Goal: Task Accomplishment & Management: Manage account settings

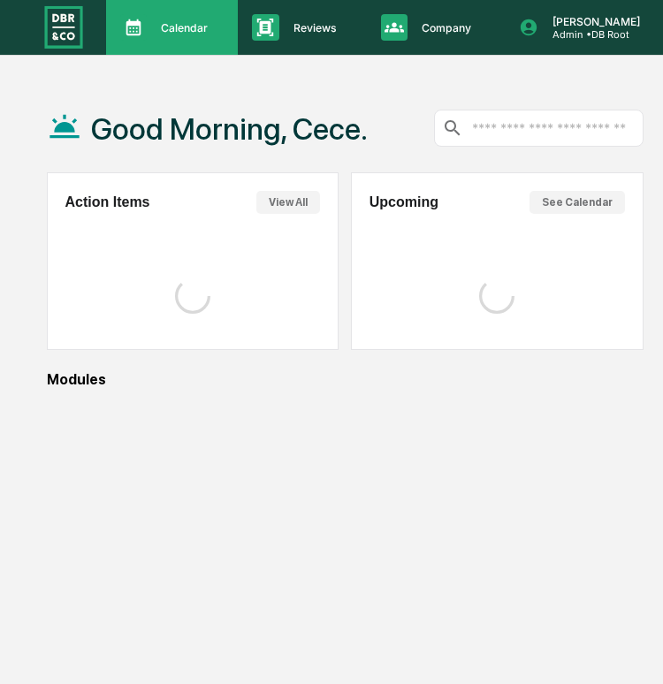
click at [209, 25] on p "Calendar" at bounding box center [182, 27] width 70 height 13
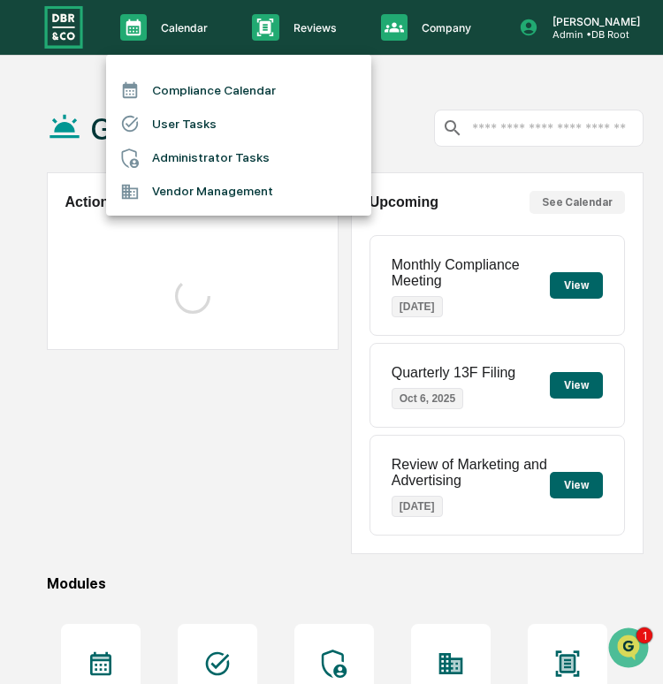
click at [260, 41] on div at bounding box center [331, 342] width 663 height 684
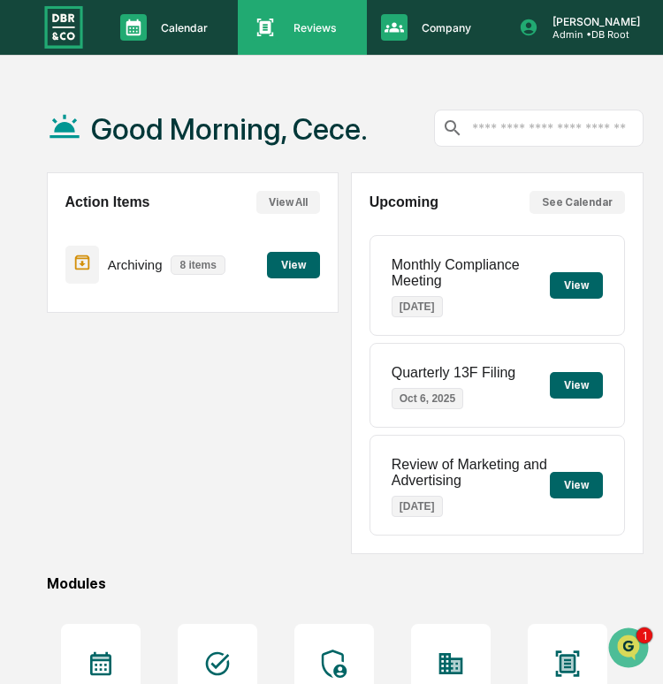
click at [280, 36] on div "Reviews Approval Management" at bounding box center [300, 27] width 110 height 27
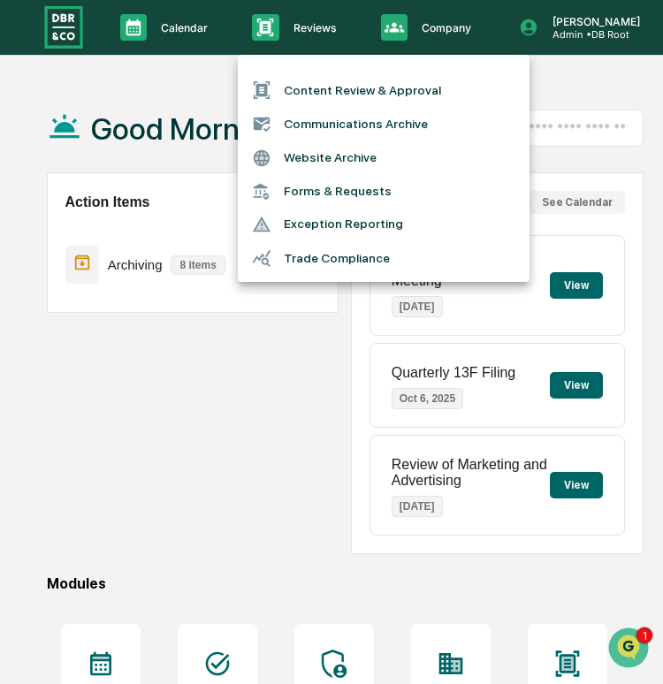
click at [297, 192] on li "Forms & Requests" at bounding box center [384, 191] width 292 height 33
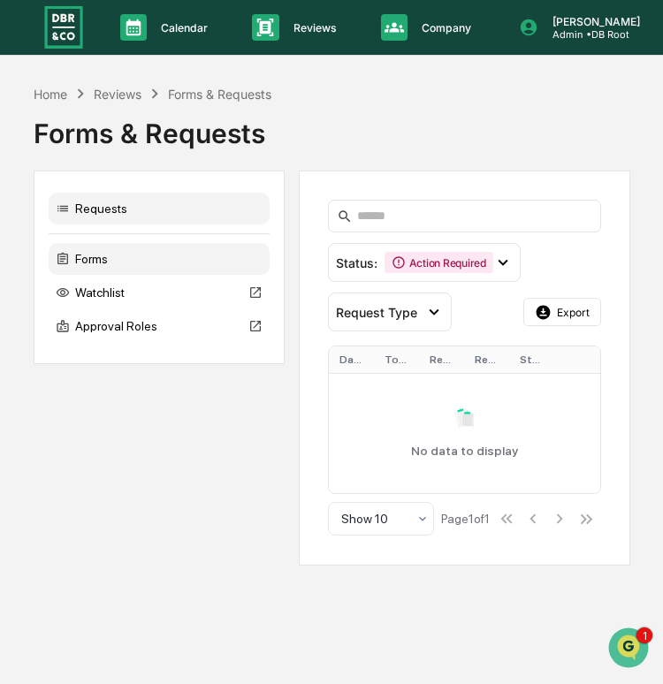
click at [162, 247] on div "Forms" at bounding box center [159, 259] width 221 height 32
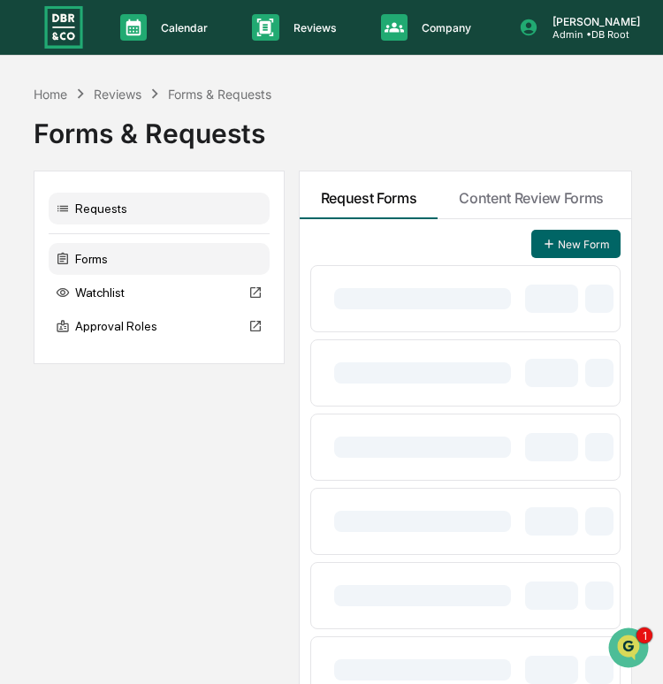
click at [171, 220] on div "Requests" at bounding box center [159, 209] width 221 height 32
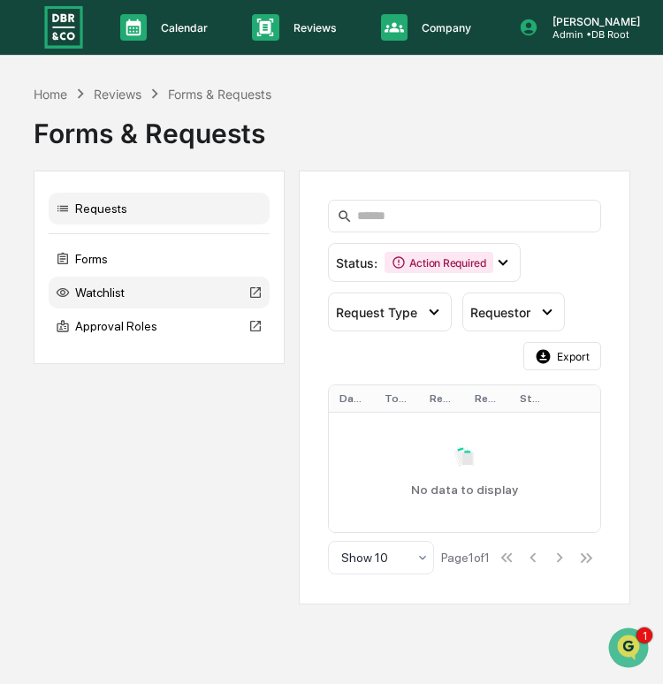
scroll to position [0, 27]
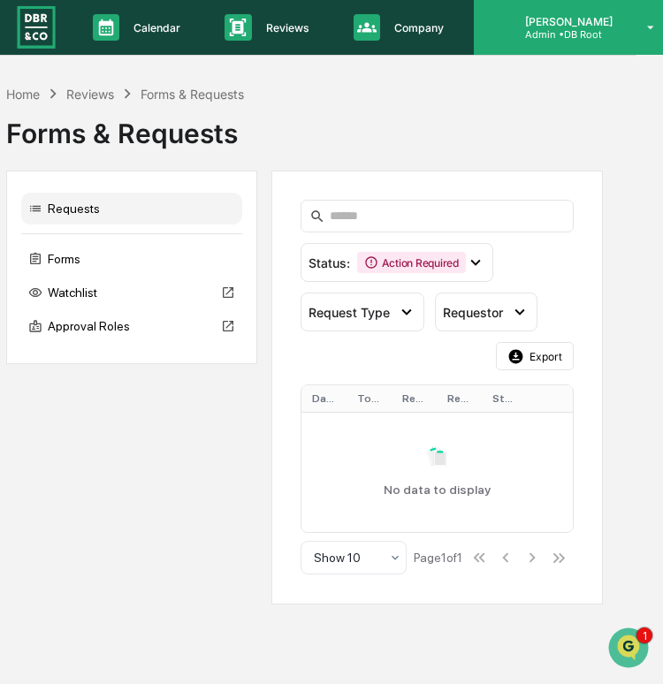
click at [553, 41] on p "Admin • DB Root" at bounding box center [566, 34] width 110 height 12
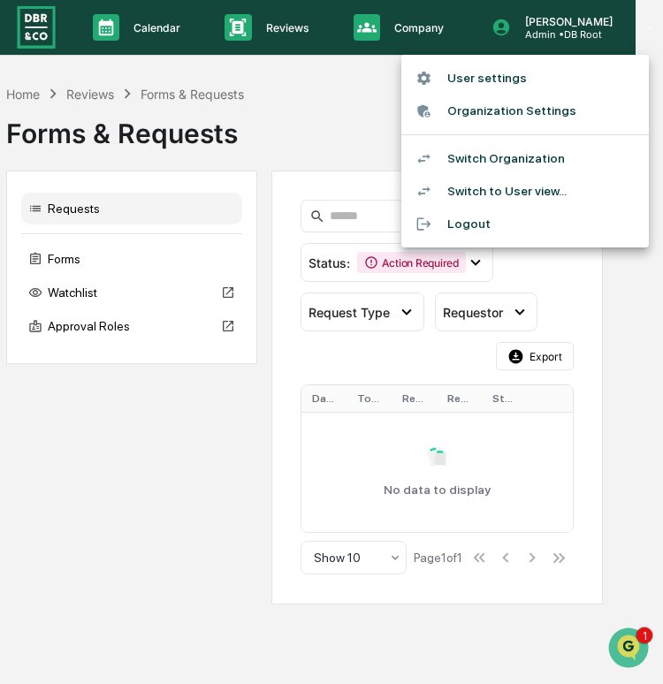
click at [97, 7] on div at bounding box center [331, 342] width 663 height 684
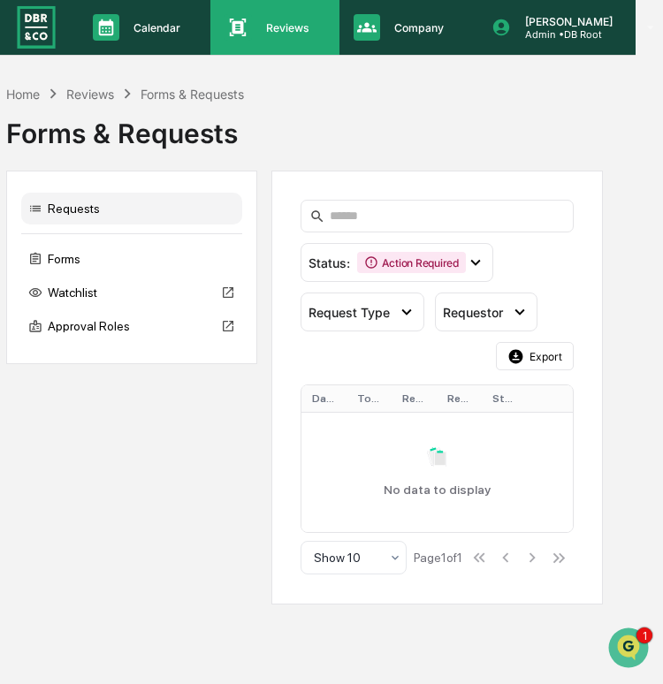
click at [278, 42] on div "Reviews Approval Management" at bounding box center [274, 27] width 128 height 55
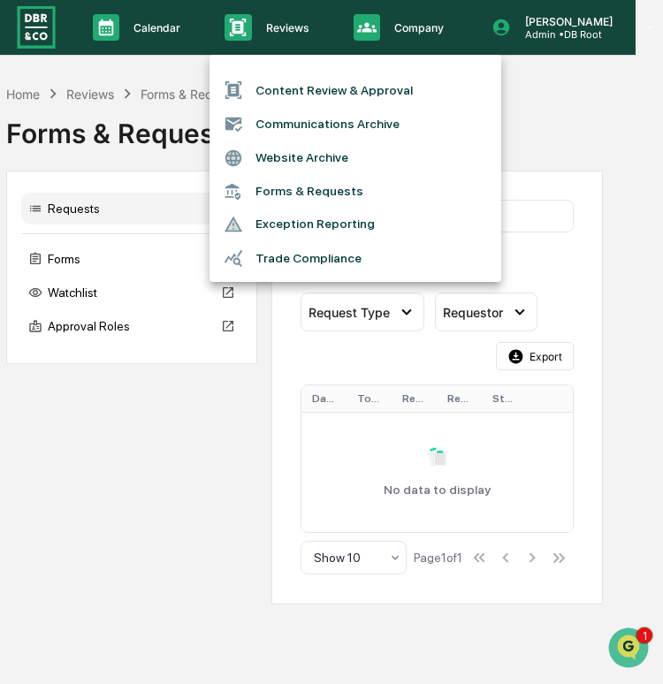
click at [165, 136] on div at bounding box center [331, 342] width 663 height 684
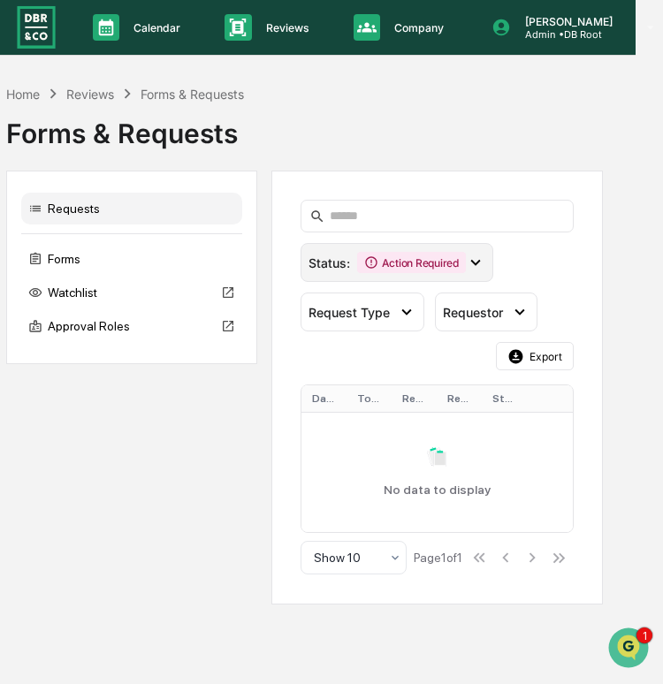
click at [386, 270] on div "Action Required" at bounding box center [411, 262] width 109 height 21
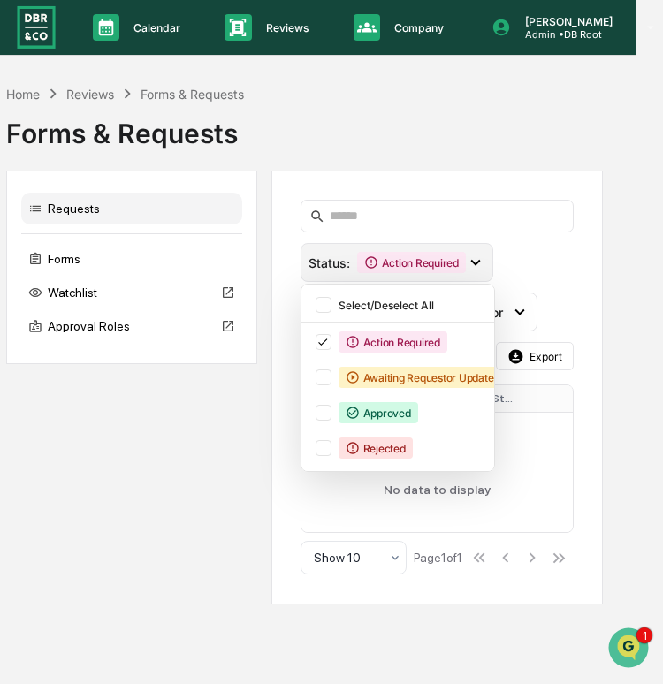
click at [386, 270] on div "Action Required" at bounding box center [411, 262] width 109 height 21
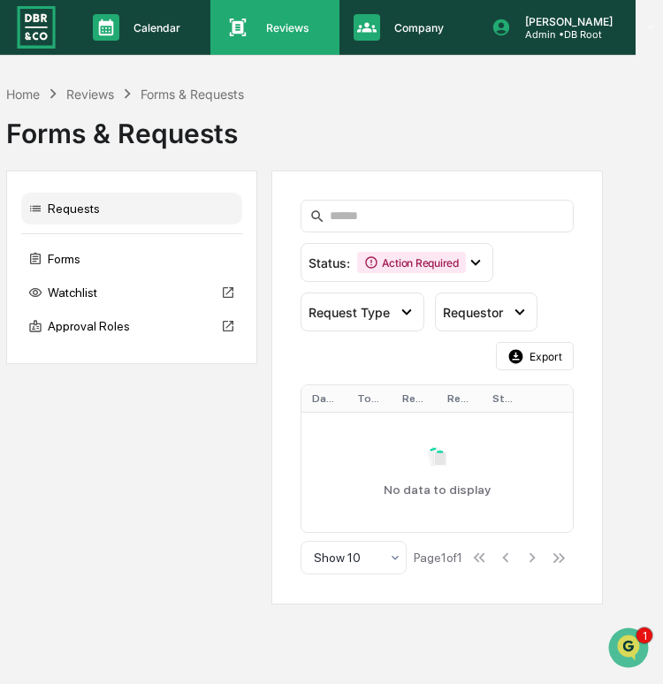
click at [247, 33] on icon at bounding box center [237, 27] width 27 height 27
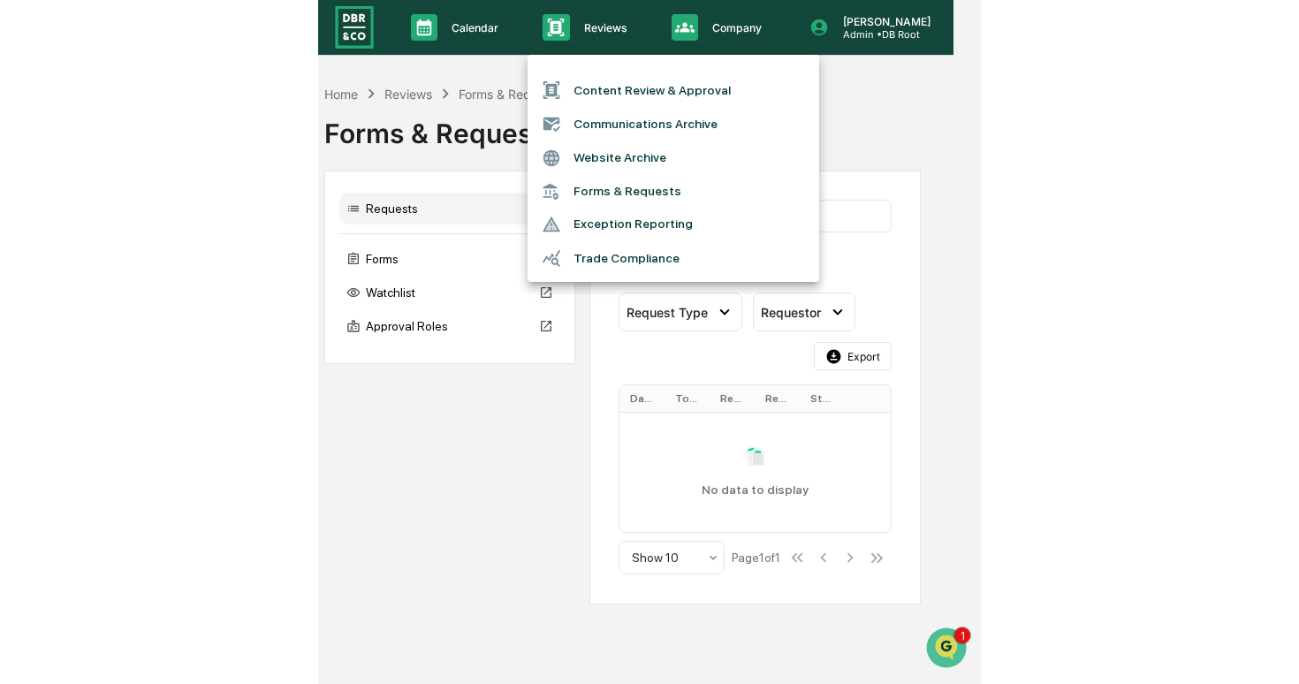
scroll to position [0, 0]
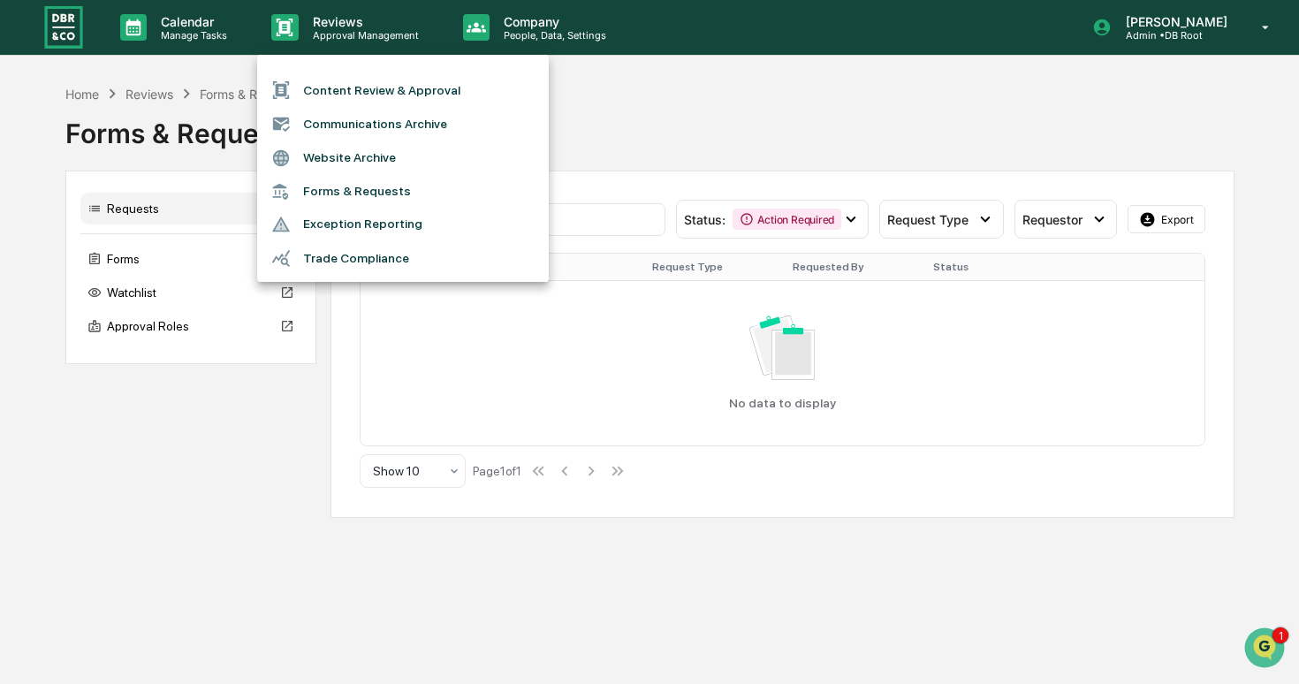
click at [662, 24] on div at bounding box center [649, 342] width 1299 height 684
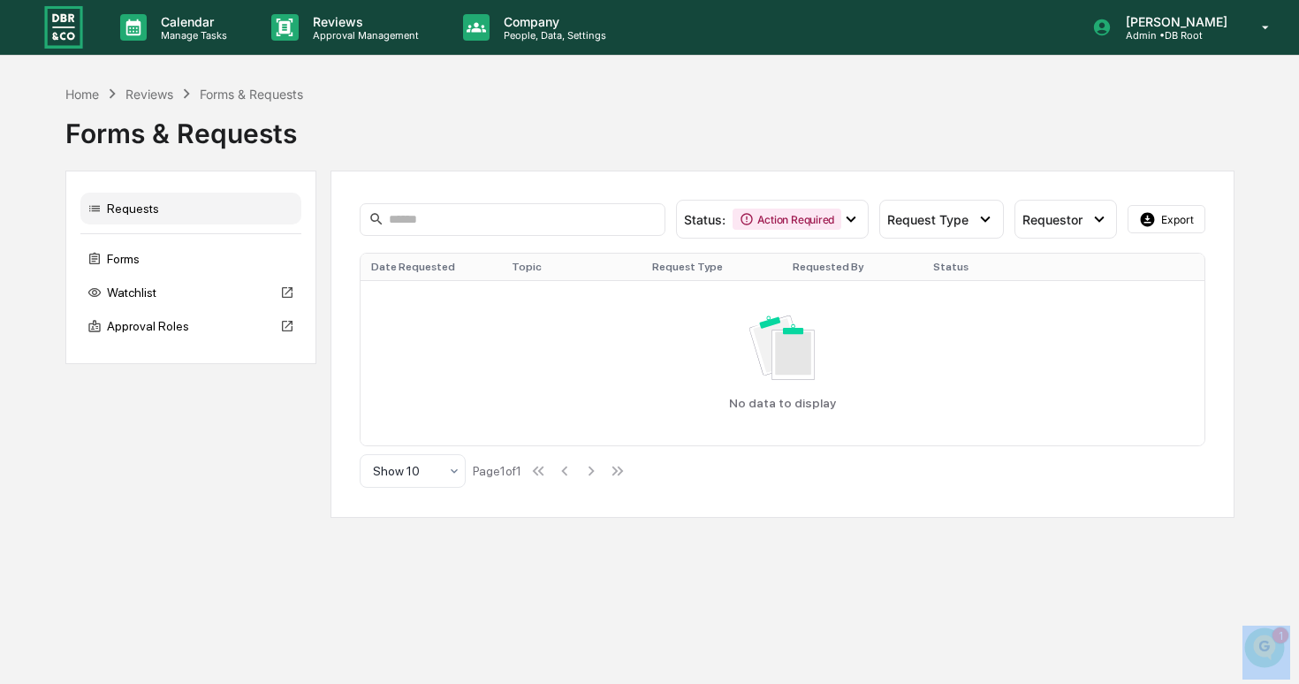
click at [662, 24] on div "Content Review & Approval Communications Archive Website Archive Forms & Reques…" at bounding box center [649, 342] width 1299 height 684
click at [662, 24] on p "[PERSON_NAME]" at bounding box center [1174, 21] width 125 height 15
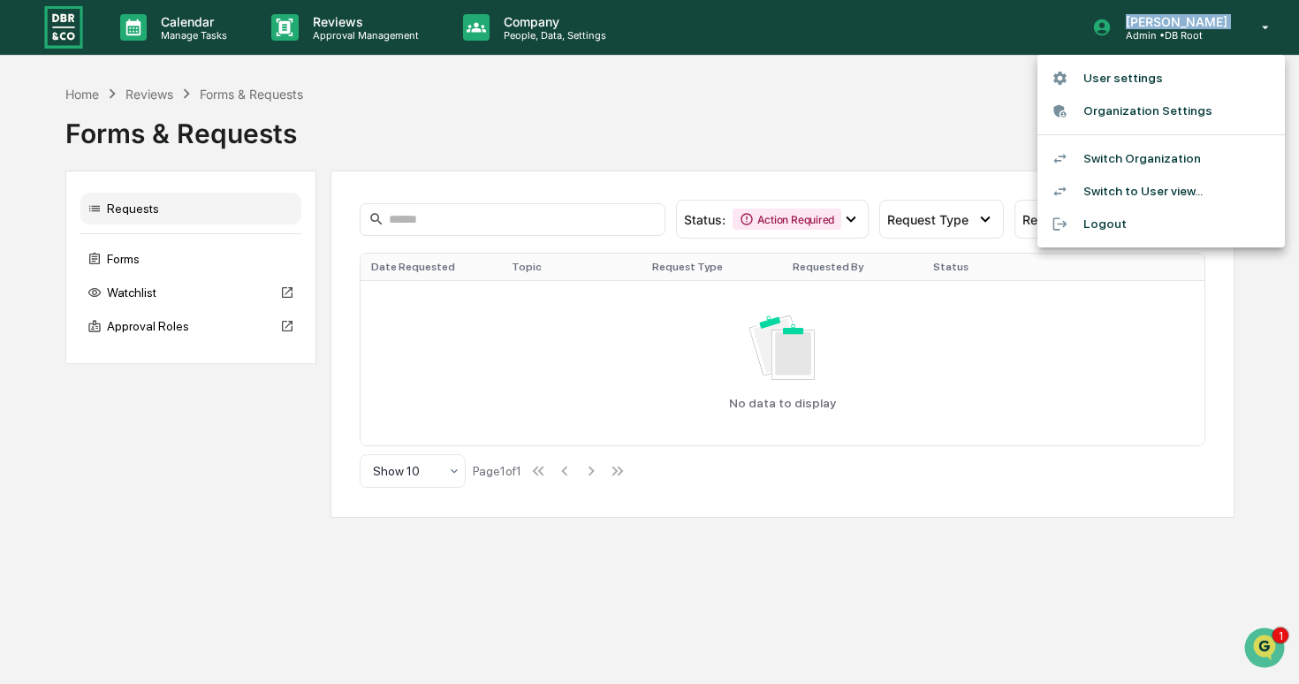
click at [662, 160] on li "Switch Organization" at bounding box center [1161, 158] width 247 height 33
